Goal: Navigation & Orientation: Find specific page/section

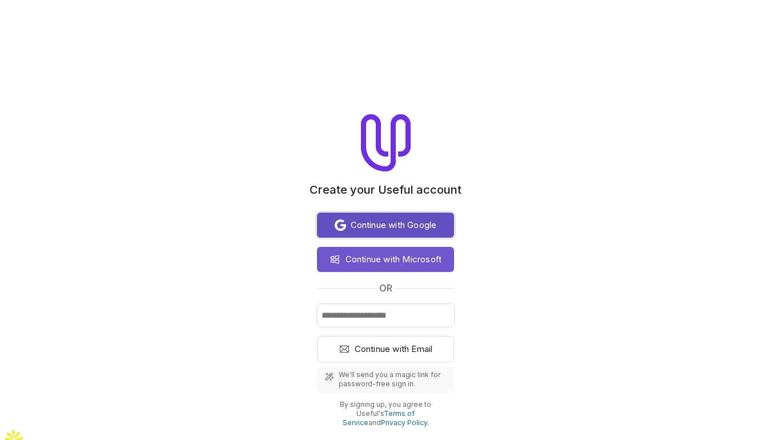
click at [361, 224] on span "Continue with Google" at bounding box center [394, 225] width 86 height 14
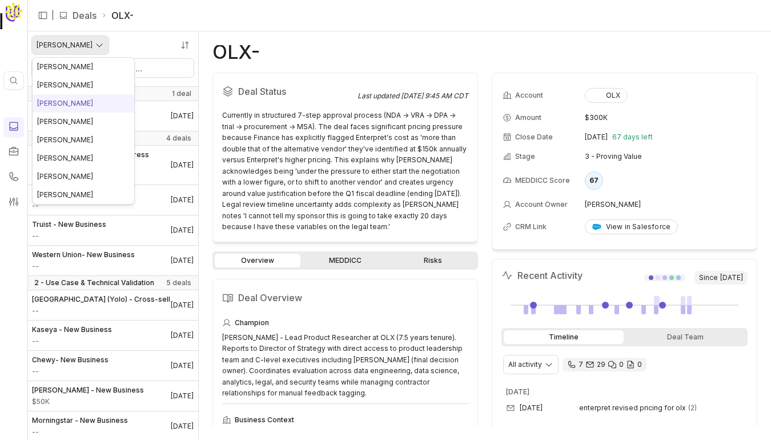
click at [92, 43] on html "Quick search... ⌘ K | Deals OLX- [PERSON_NAME] 0 - Meeting Set 1 deal Xome – Ne…" at bounding box center [385, 220] width 771 height 440
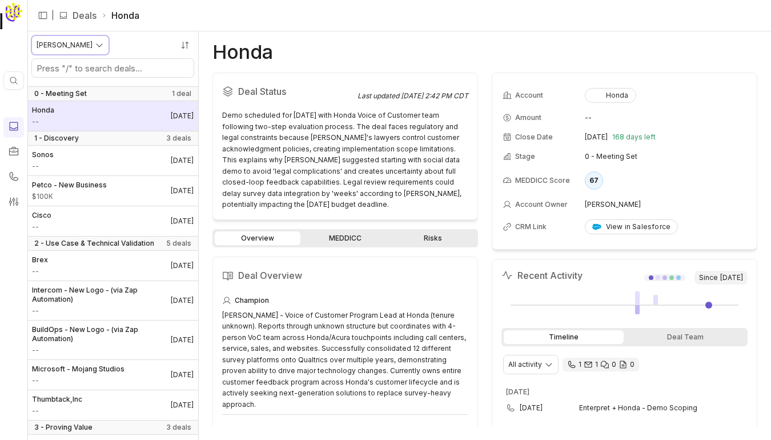
scroll to position [23, 0]
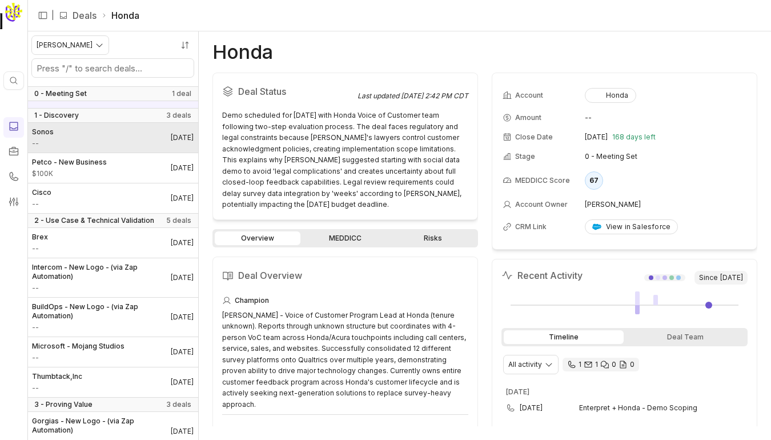
click at [131, 138] on link "Sonos -- [DATE]" at bounding box center [112, 138] width 171 height 30
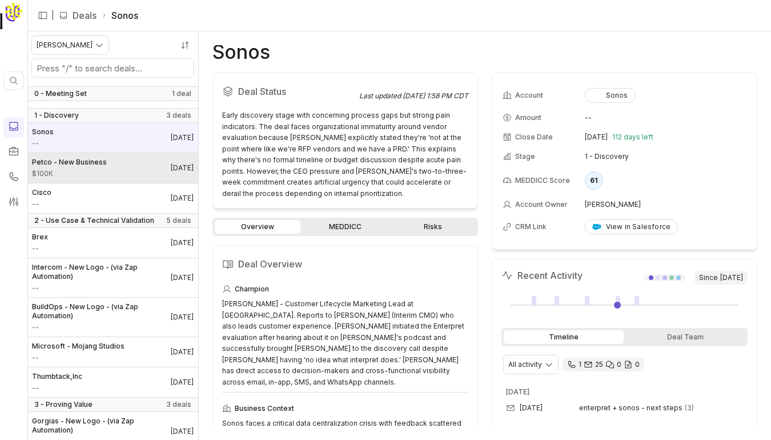
click at [118, 178] on link "Petco - New Business $100K [DATE]" at bounding box center [112, 168] width 171 height 30
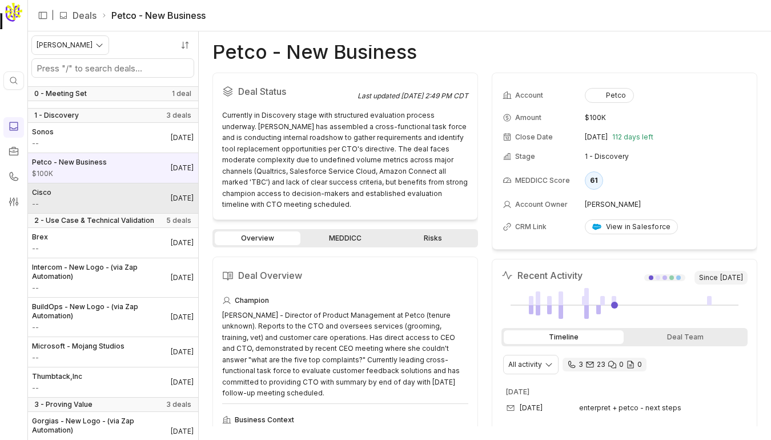
click at [120, 195] on link "Cisco -- [DATE]" at bounding box center [112, 198] width 171 height 30
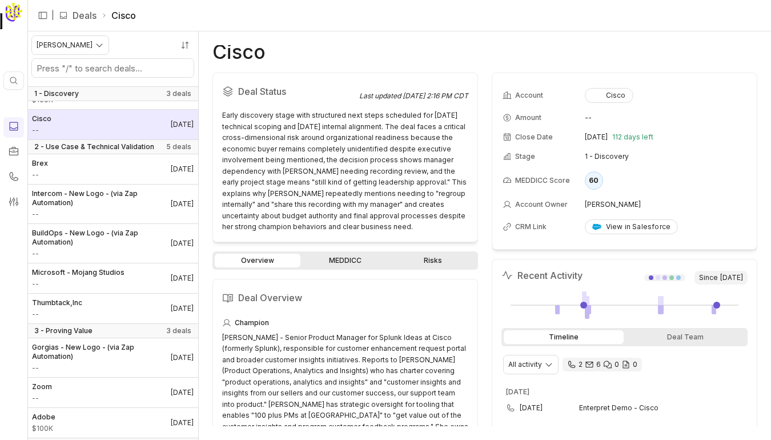
scroll to position [98, 0]
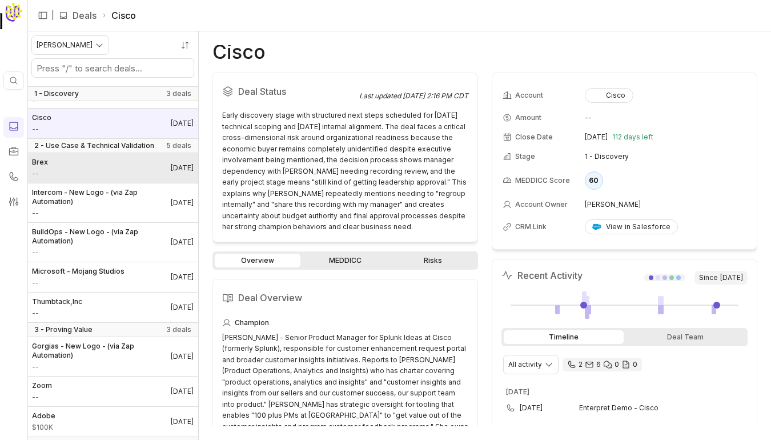
click at [131, 160] on link "Brex -- [DATE]" at bounding box center [112, 168] width 171 height 30
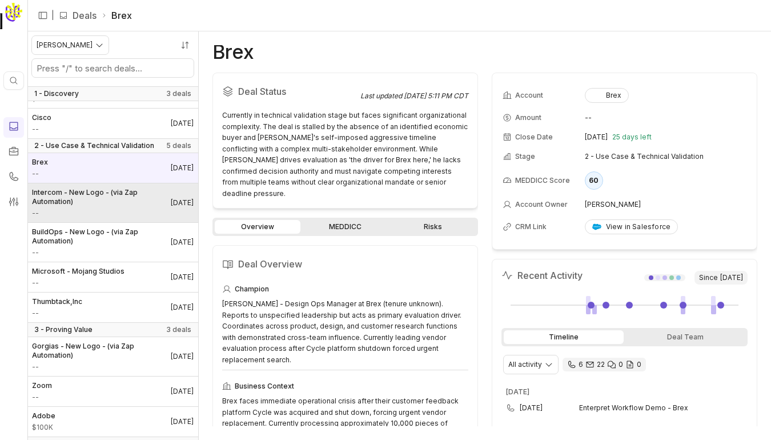
click at [122, 200] on span "Intercom - New Logo - (via Zap Automation)" at bounding box center [101, 197] width 139 height 18
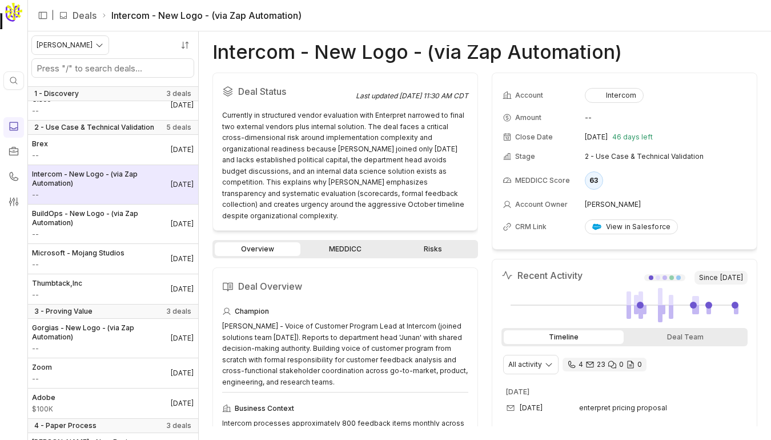
scroll to position [117, 0]
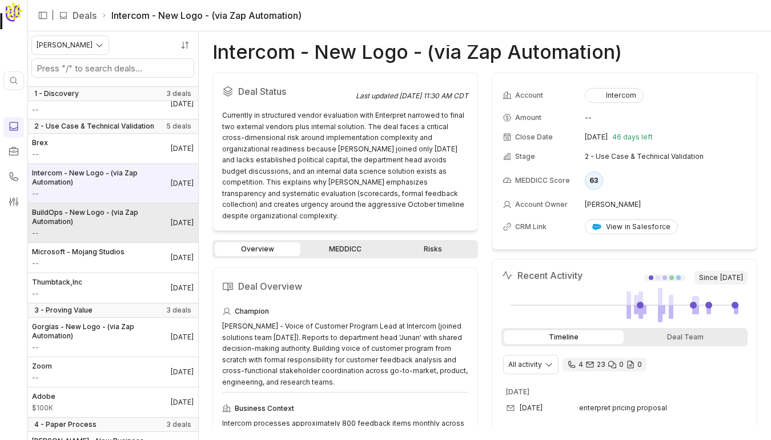
click at [119, 228] on span "--" at bounding box center [101, 232] width 139 height 9
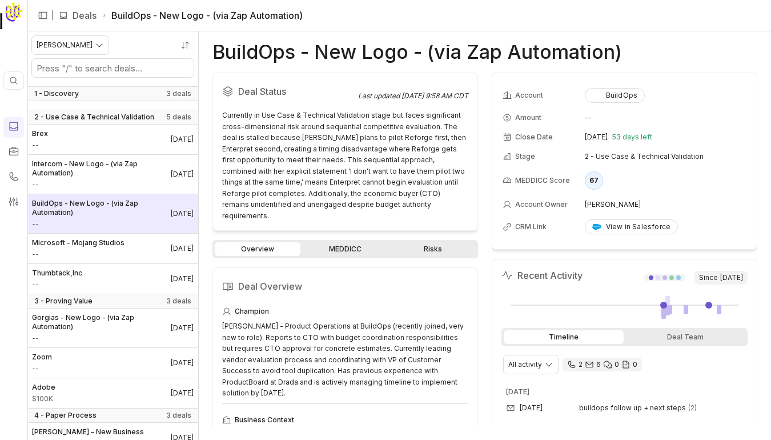
scroll to position [127, 0]
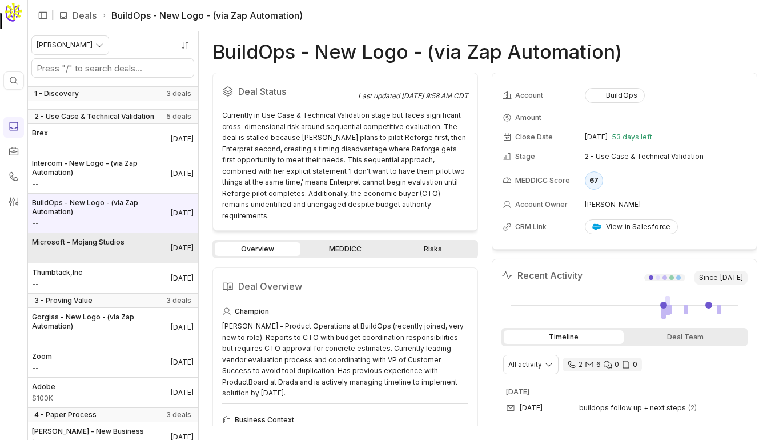
click at [116, 244] on span "Microsoft - Mojang Studios" at bounding box center [78, 241] width 92 height 9
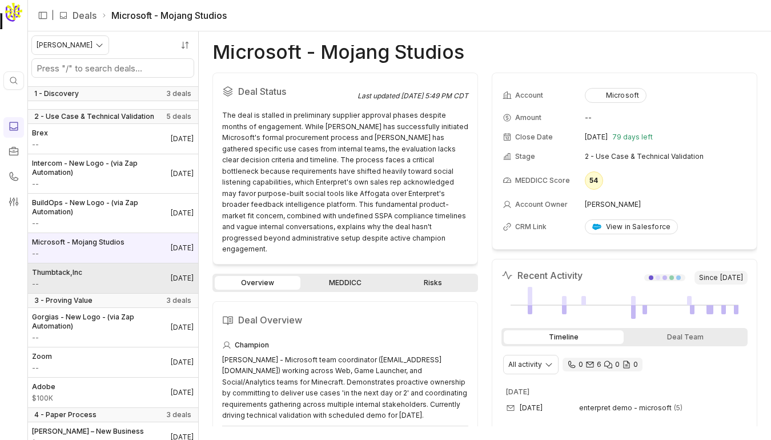
click at [108, 283] on link "Thumbtack,Inc -- [DATE]" at bounding box center [112, 278] width 171 height 30
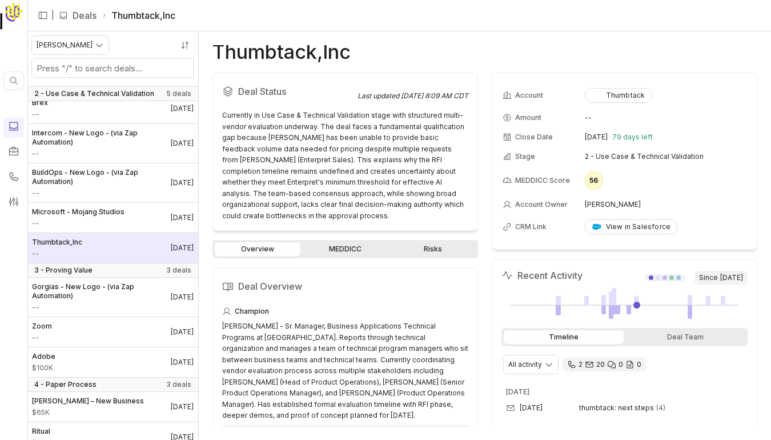
scroll to position [161, 0]
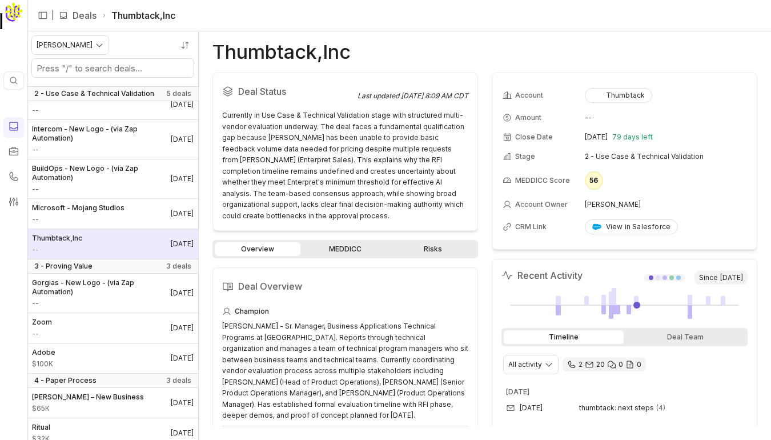
click at [108, 283] on span "Gorgias - New Logo - (via Zap Automation)" at bounding box center [101, 287] width 139 height 18
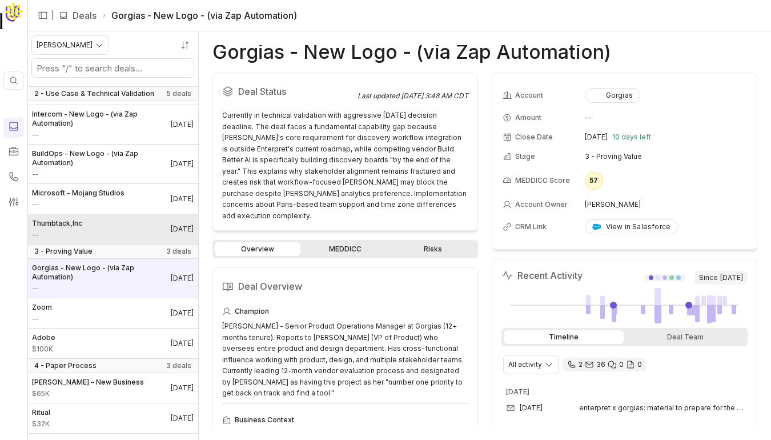
scroll to position [183, 0]
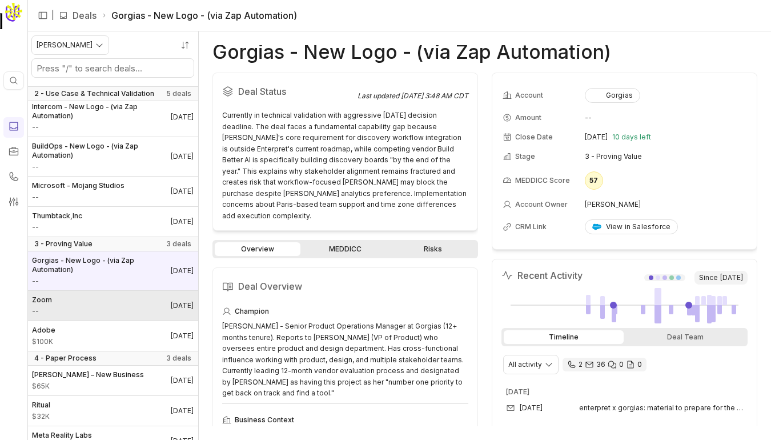
click at [106, 298] on link "Zoom -- [DATE]" at bounding box center [112, 306] width 171 height 30
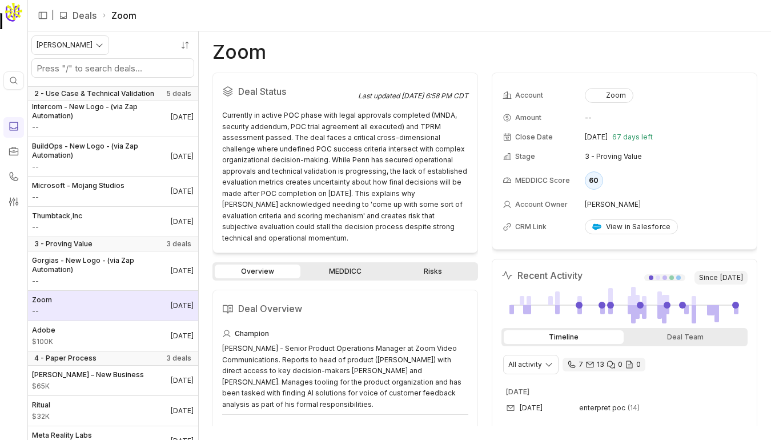
scroll to position [200, 0]
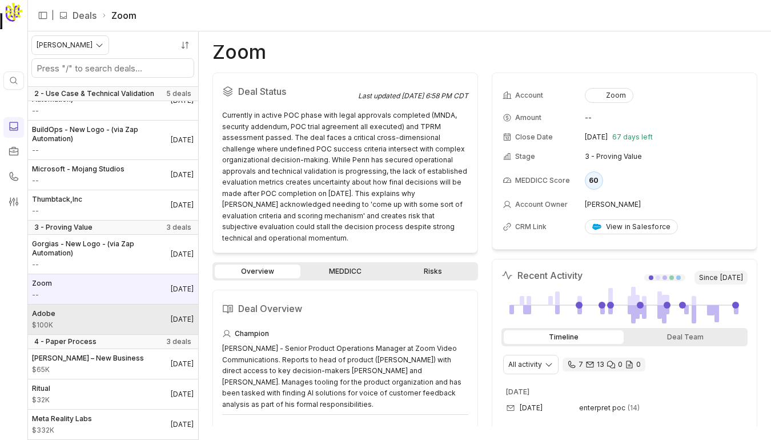
click at [104, 321] on link "Adobe $100K [DATE]" at bounding box center [112, 319] width 171 height 30
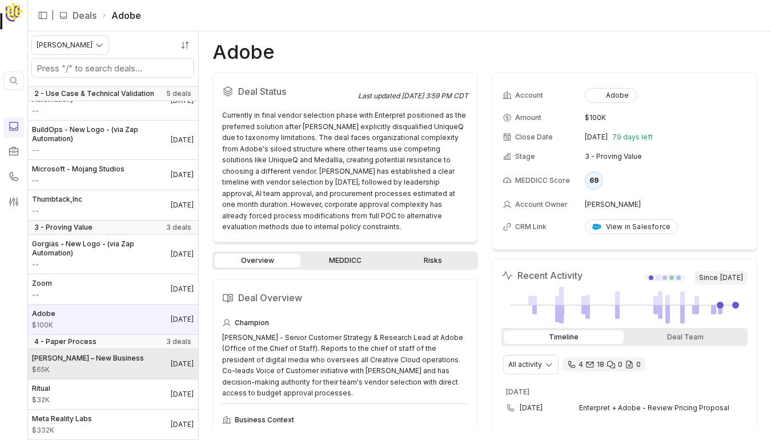
click at [96, 367] on span "$65K" at bounding box center [88, 369] width 112 height 9
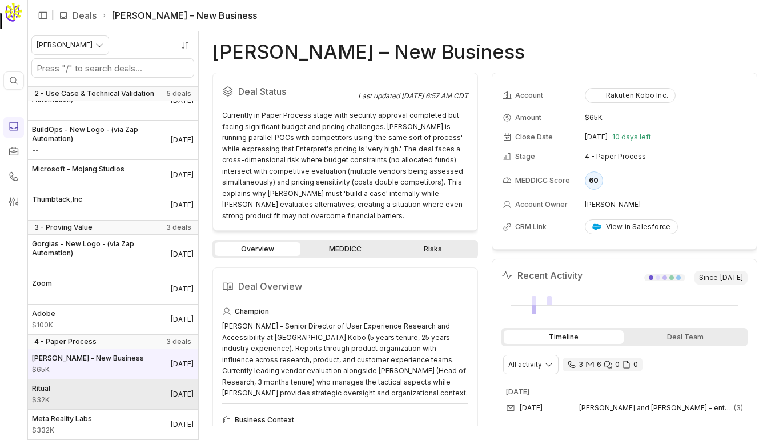
click at [90, 402] on link "Ritual $32K [DATE]" at bounding box center [112, 394] width 171 height 30
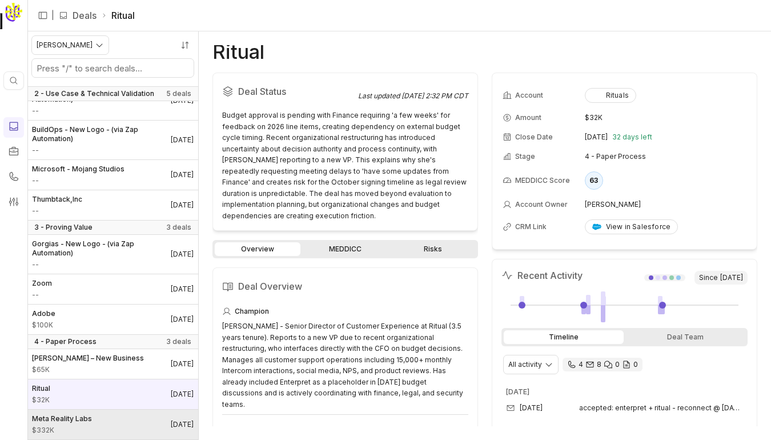
click at [88, 424] on div "Meta Reality Labs $332K" at bounding box center [62, 424] width 60 height 21
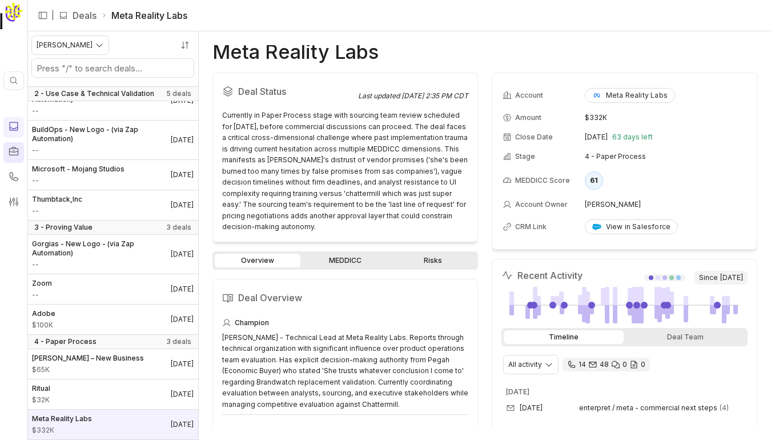
click at [21, 150] on link at bounding box center [13, 152] width 21 height 21
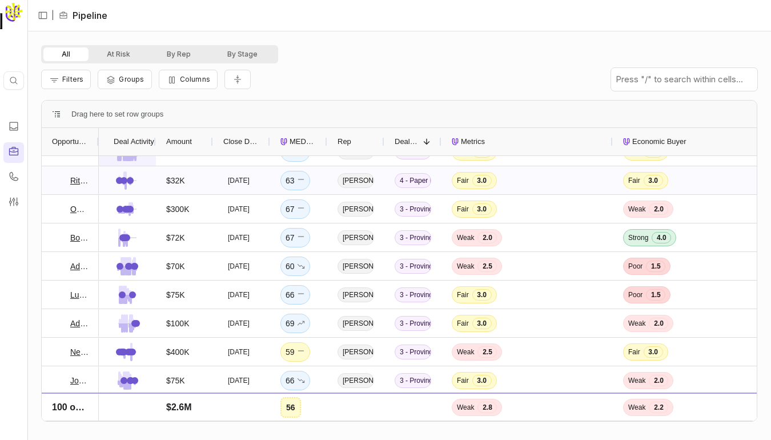
scroll to position [47, 0]
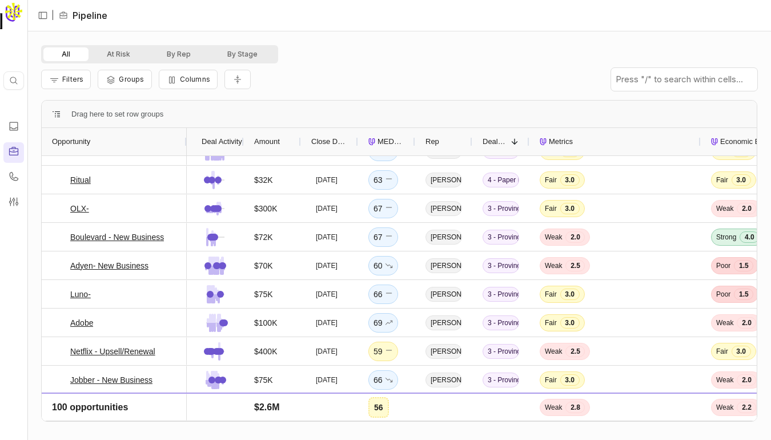
drag, startPoint x: 96, startPoint y: 140, endPoint x: 184, endPoint y: 142, distance: 87.4
click at [184, 142] on div at bounding box center [186, 141] width 5 height 27
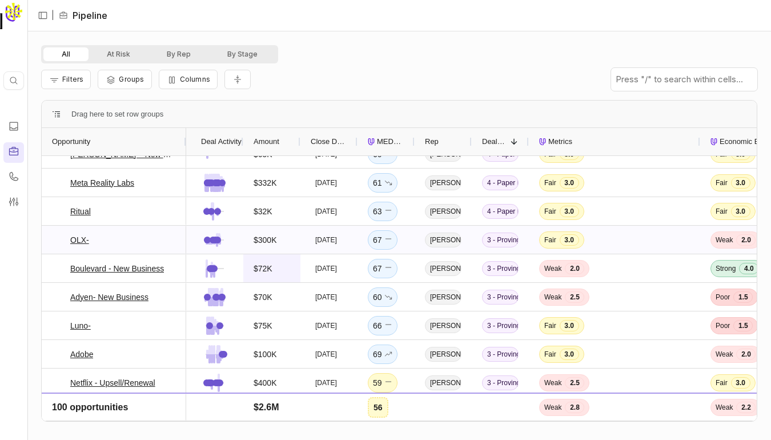
scroll to position [0, 0]
